Goal: Check status: Check status

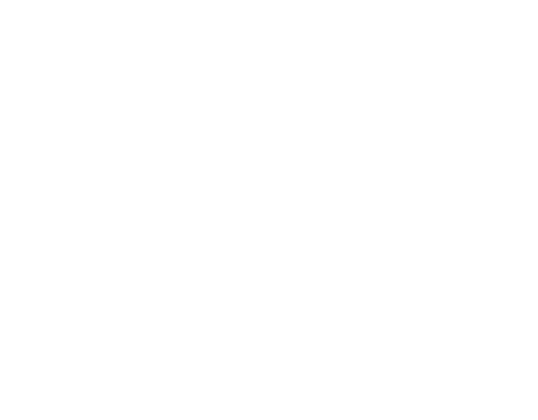
type input "[EMAIL_ADDRESS][DOMAIN_NAME]"
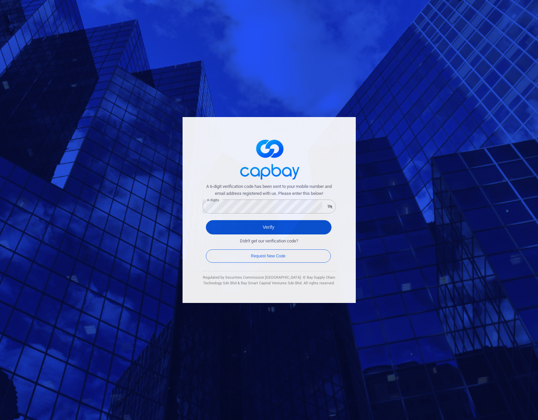
click at [261, 226] on button "Verify" at bounding box center [269, 227] width 126 height 14
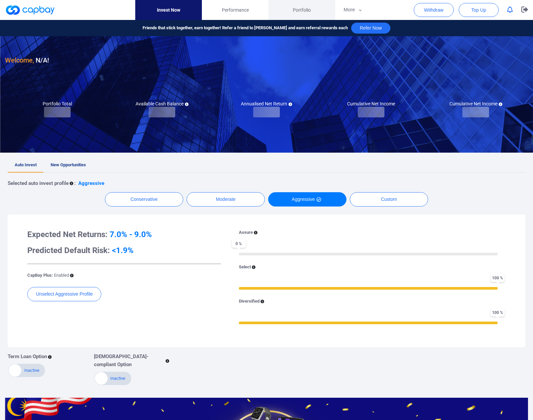
click at [301, 9] on span "Portfolio" at bounding box center [302, 9] width 18 height 7
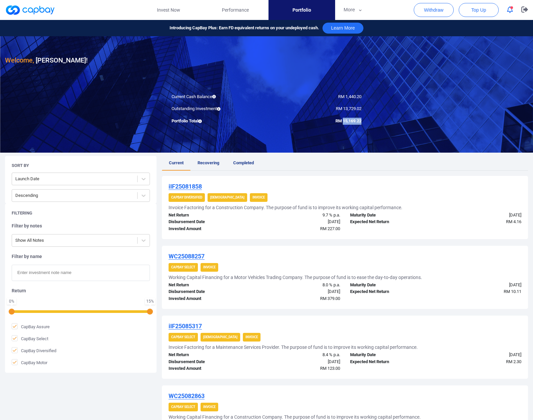
drag, startPoint x: 342, startPoint y: 121, endPoint x: 364, endPoint y: 122, distance: 22.0
click at [364, 122] on div "RM 15,169.22" at bounding box center [316, 121] width 100 height 7
copy span "15,169.22"
